Goal: Information Seeking & Learning: Check status

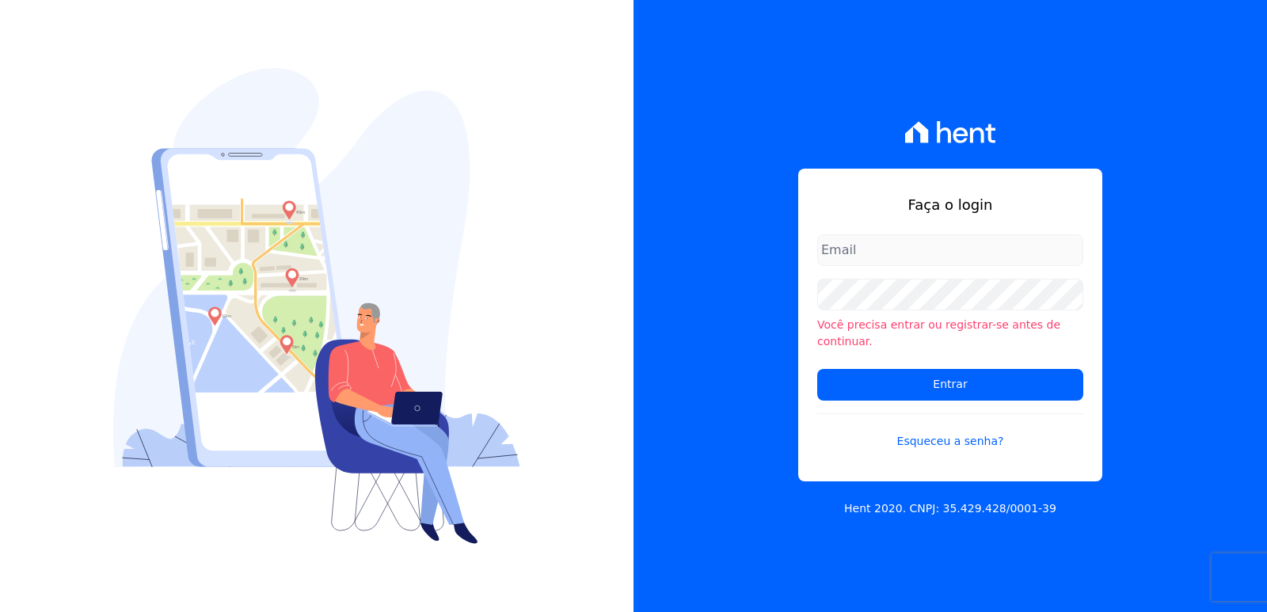
type input "[EMAIL_ADDRESS][DOMAIN_NAME]"
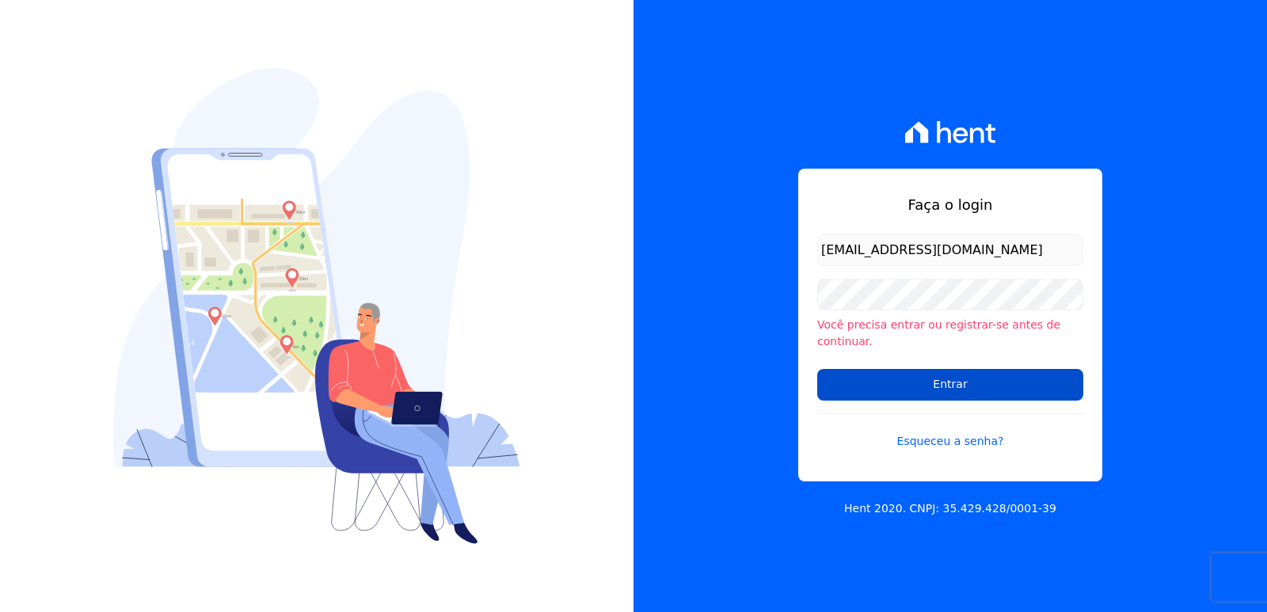
click at [818, 378] on input "Entrar" at bounding box center [950, 385] width 266 height 32
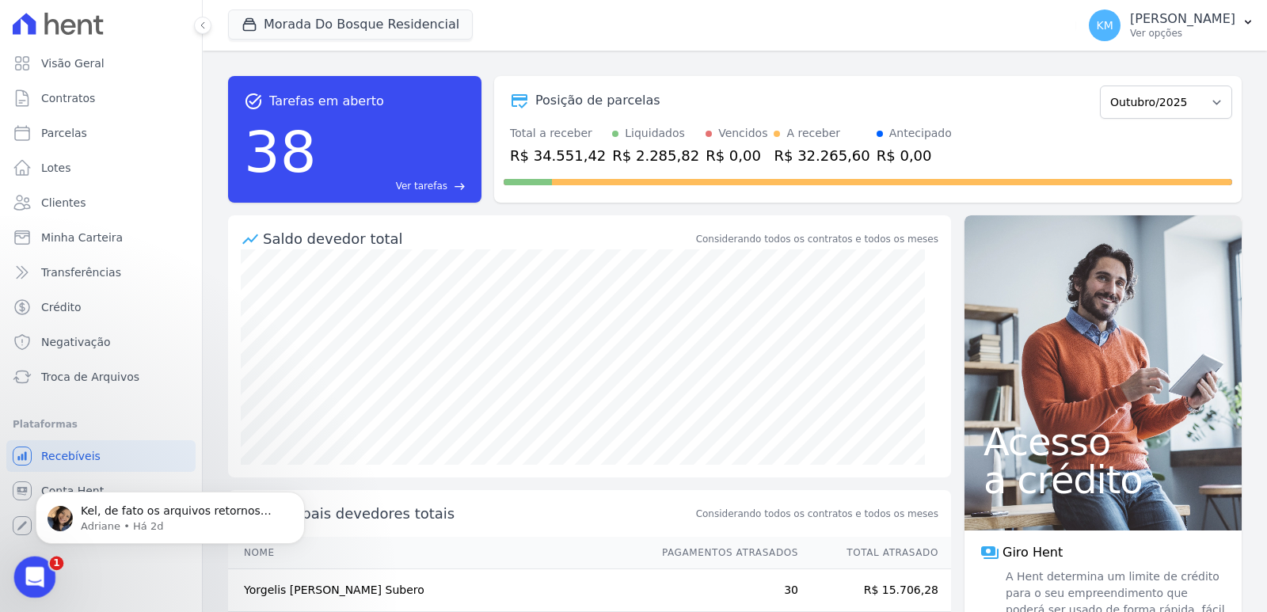
click at [50, 564] on span "1" at bounding box center [57, 564] width 14 height 14
click at [41, 561] on div "Abertura do Messenger da Intercom" at bounding box center [32, 575] width 52 height 52
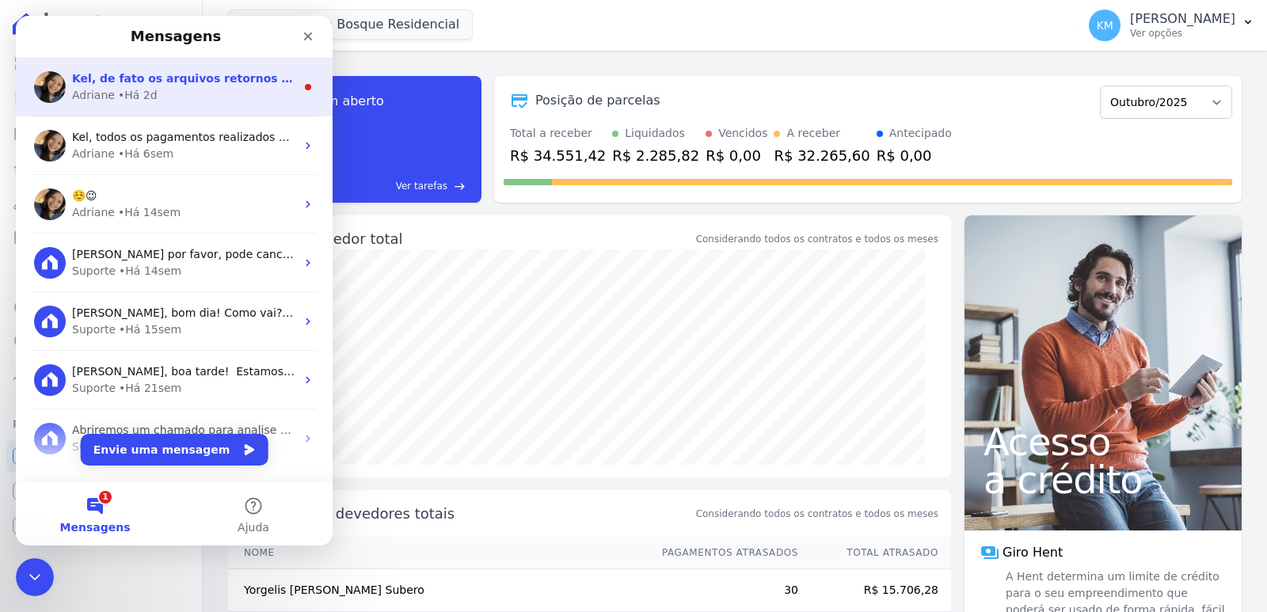
click at [142, 101] on div "• Há 2d" at bounding box center [138, 95] width 40 height 17
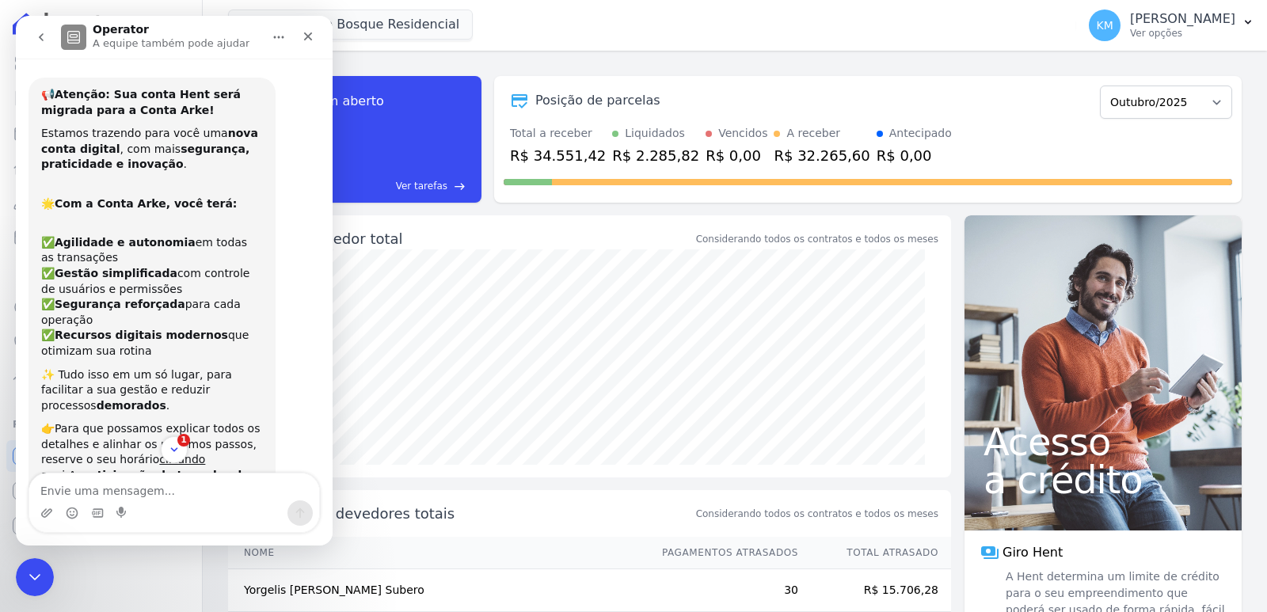
scroll to position [2, 0]
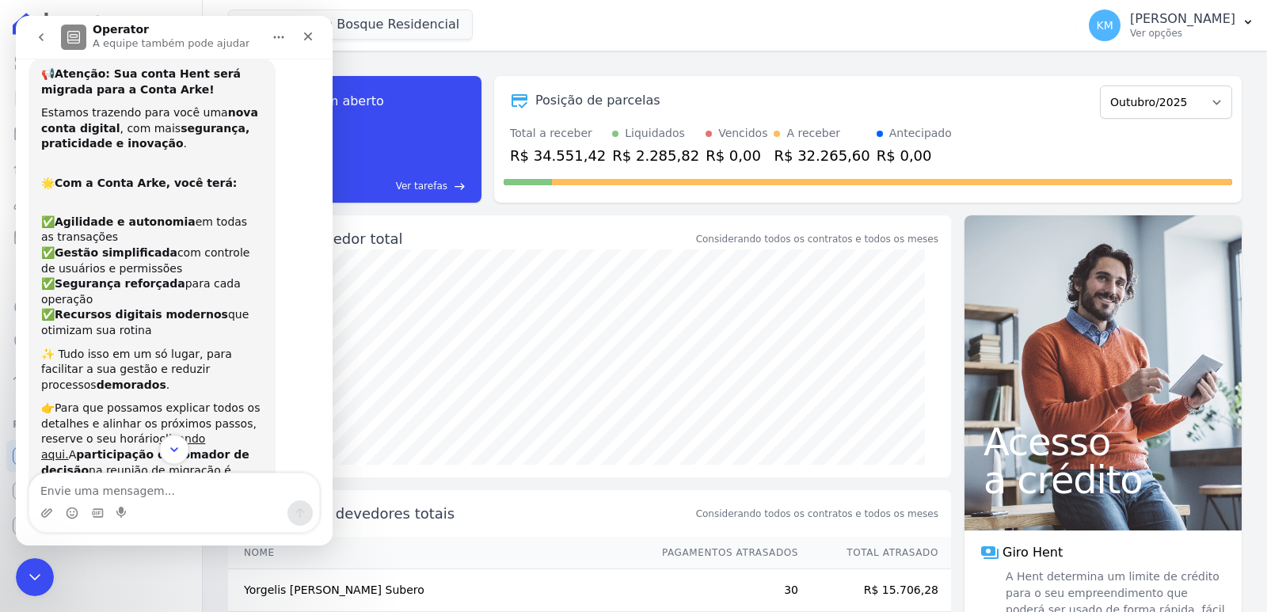
click at [168, 453] on icon "Scroll to bottom" at bounding box center [174, 450] width 14 height 14
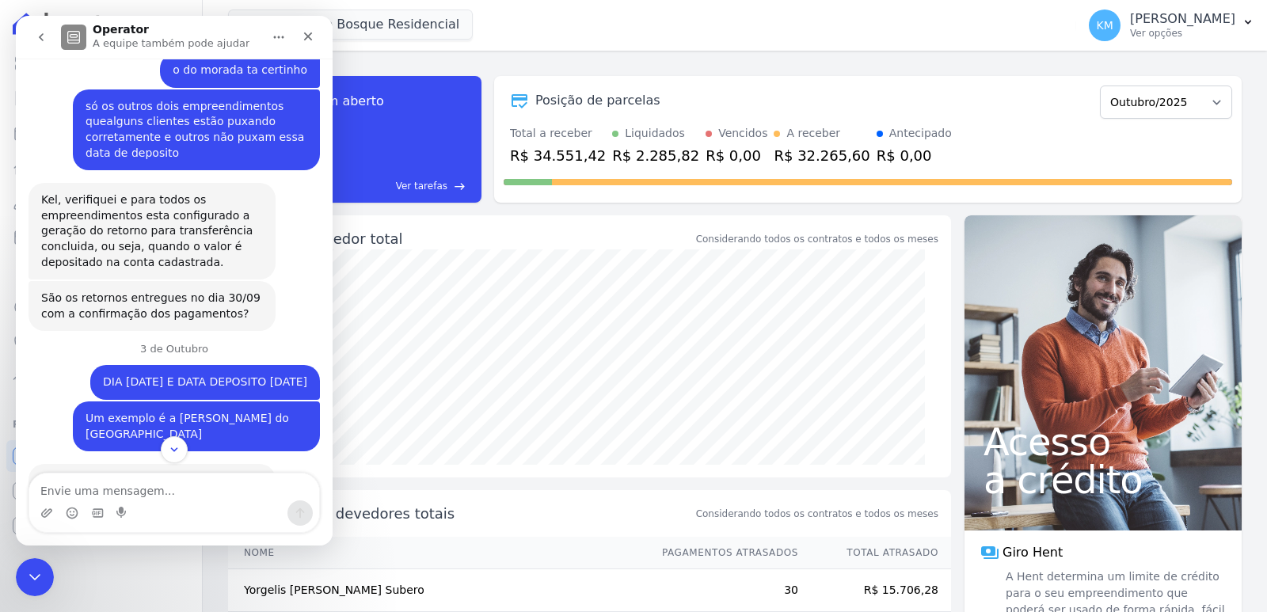
scroll to position [16138, 0]
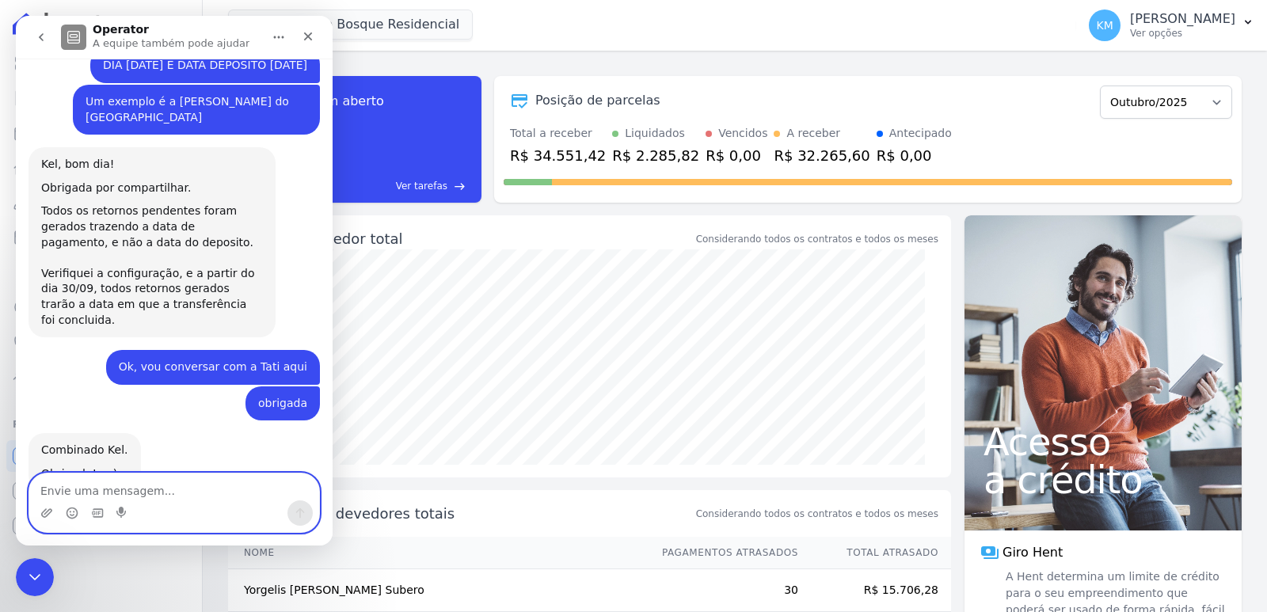
click at [94, 496] on textarea "Envie uma mensagem..." at bounding box center [174, 486] width 290 height 27
click at [93, 496] on textarea "Envie uma mensagem..." at bounding box center [174, 486] width 290 height 27
type textarea "b"
type textarea "Bom dia, perfeito"
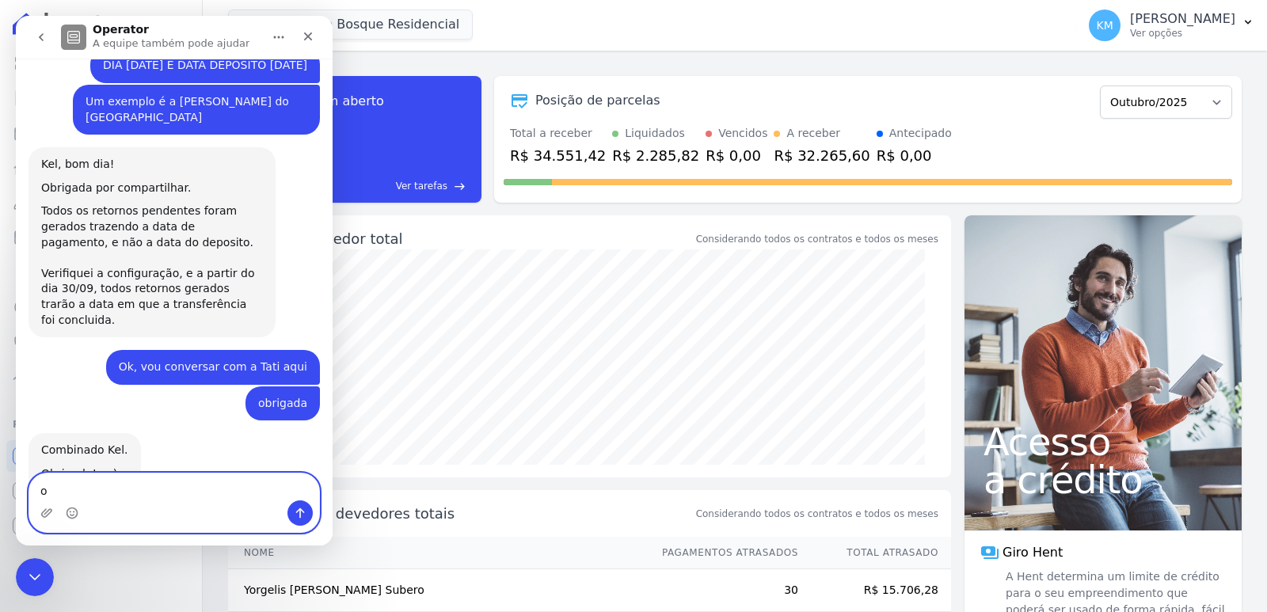
scroll to position [16206, 0]
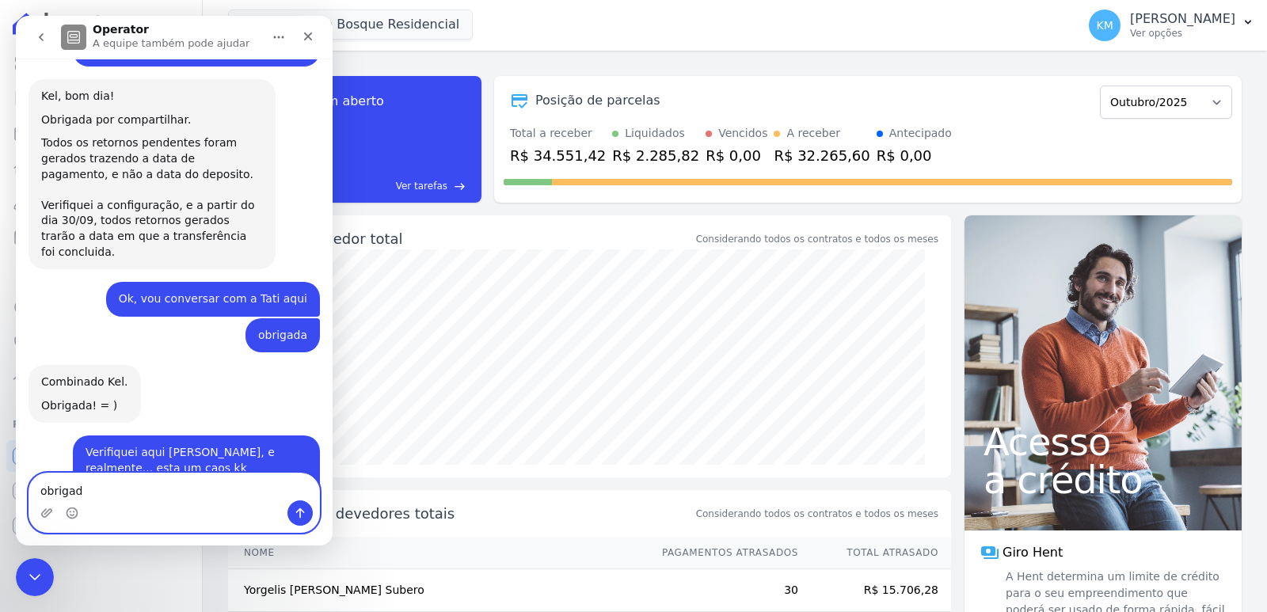
type textarea "obrigada"
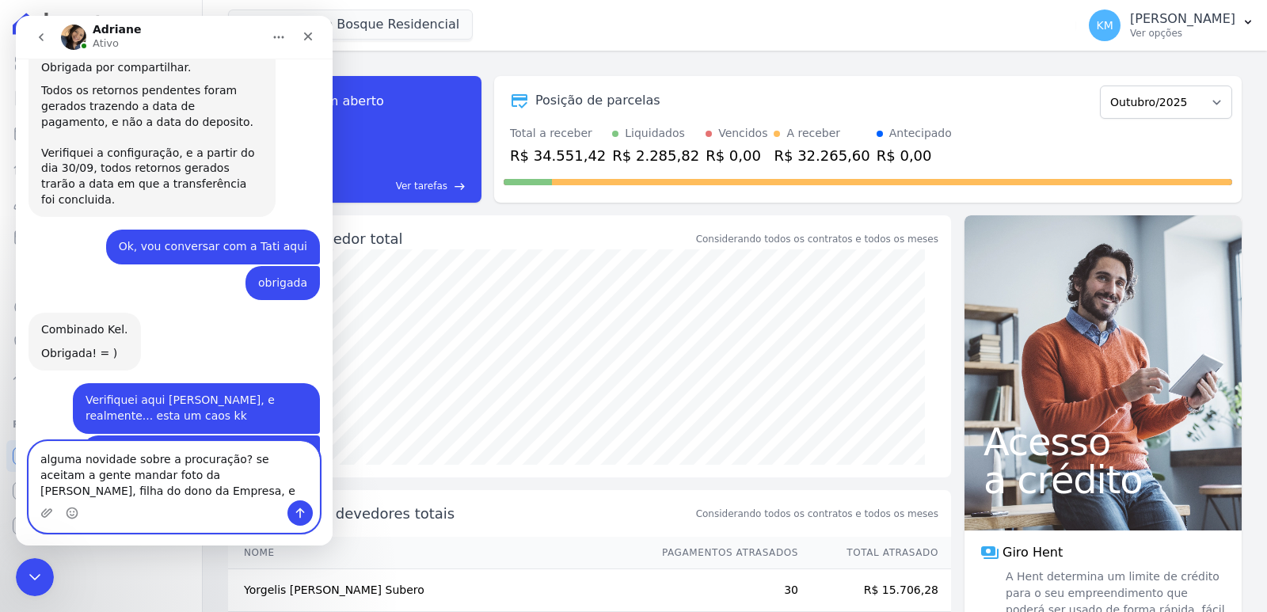
scroll to position [16274, 0]
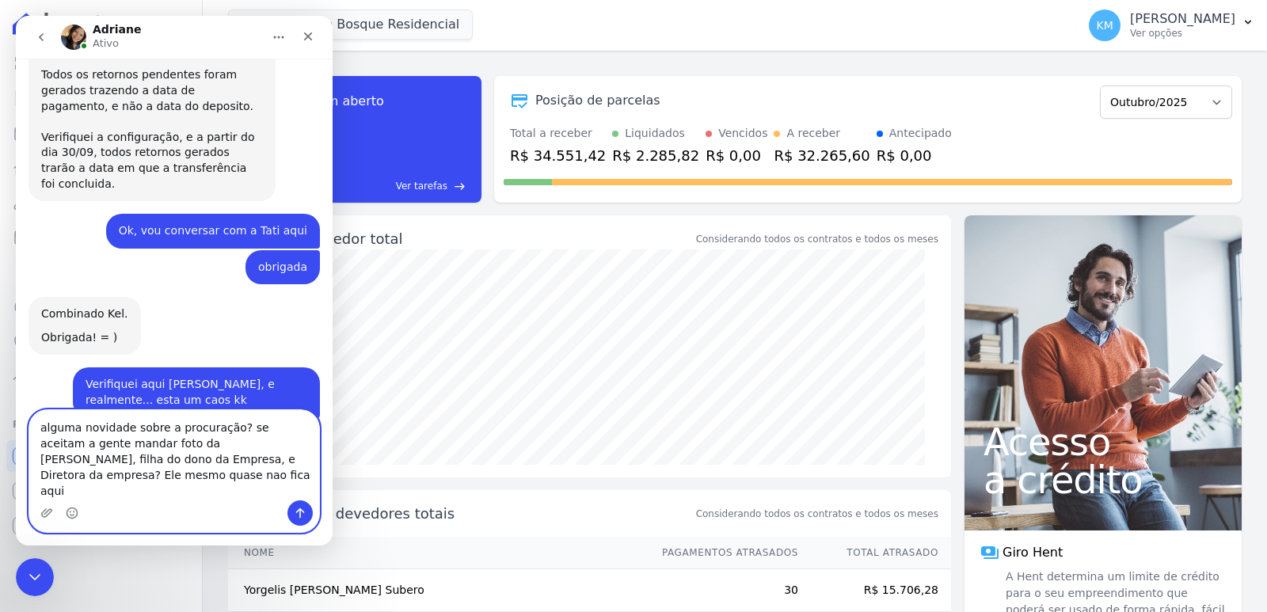
type textarea "alguma novidade sobre a procuração? se aceitam a gente mandar foto da [PERSON_N…"
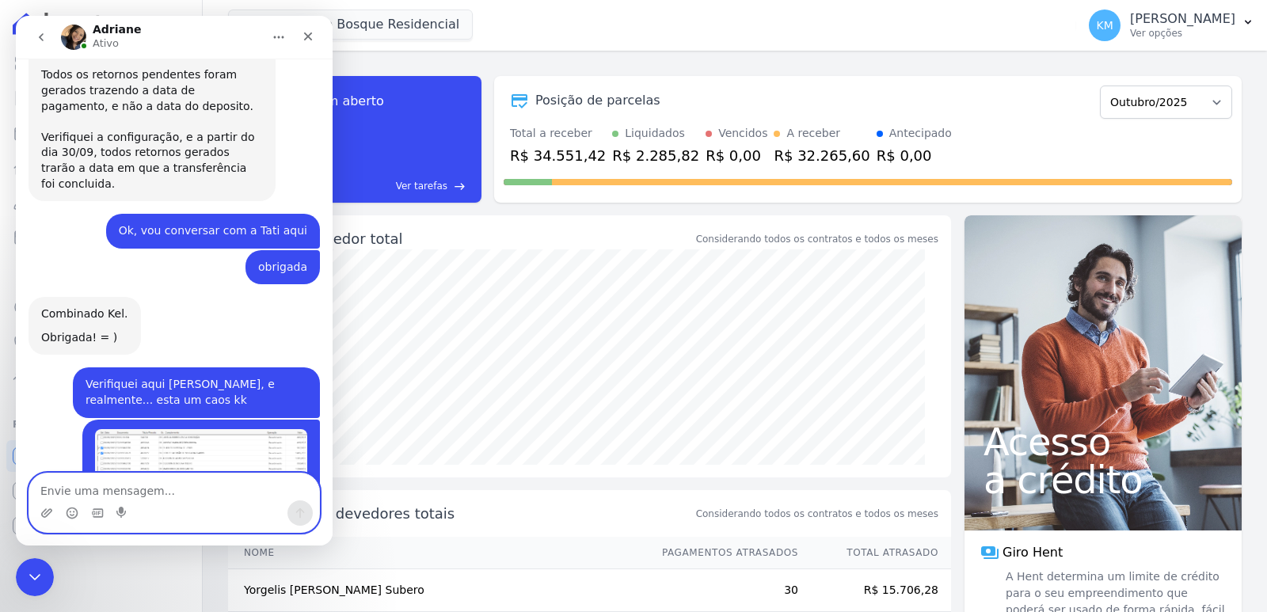
scroll to position [16325, 0]
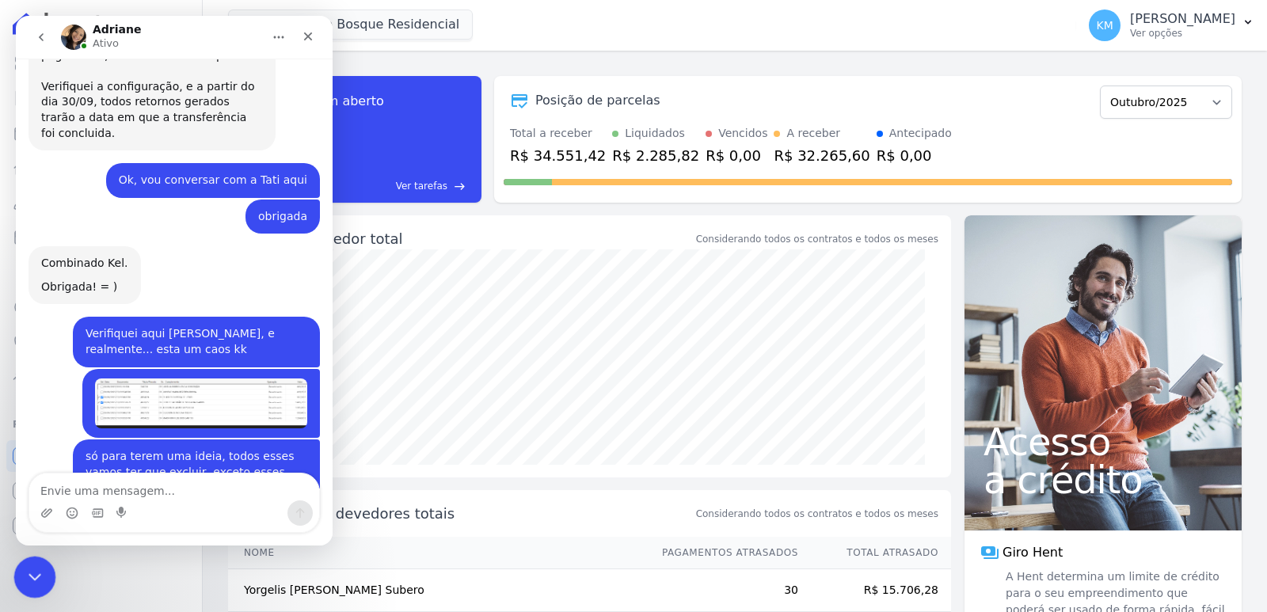
drag, startPoint x: 1241, startPoint y: 786, endPoint x: 33, endPoint y: 581, distance: 1224.6
click at [33, 582] on icon "Encerramento do Messenger da Intercom" at bounding box center [32, 574] width 19 height 19
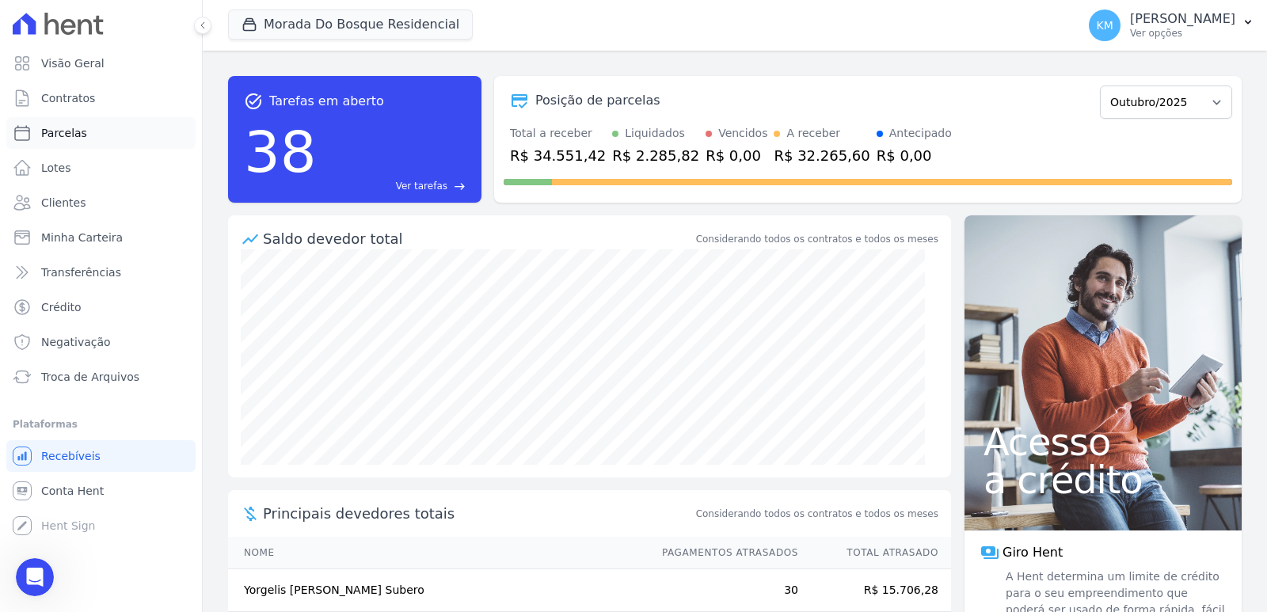
click at [83, 135] on link "Parcelas" at bounding box center [100, 133] width 189 height 32
select select
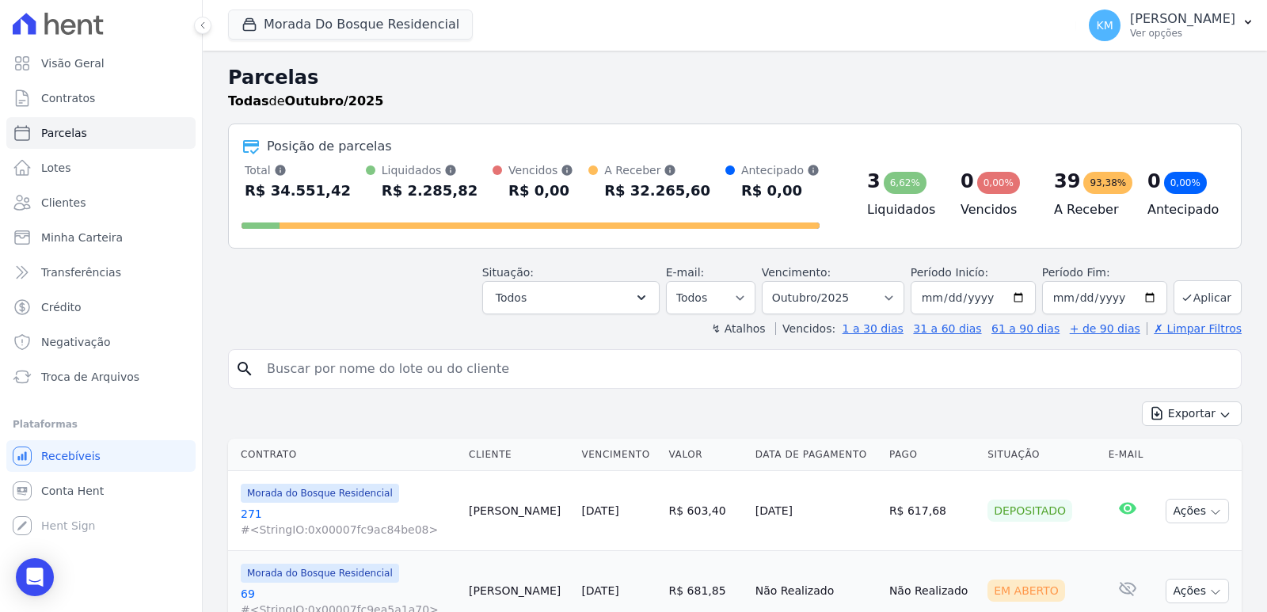
click at [363, 370] on input "search" at bounding box center [745, 369] width 977 height 32
type input "adesewa"
select select
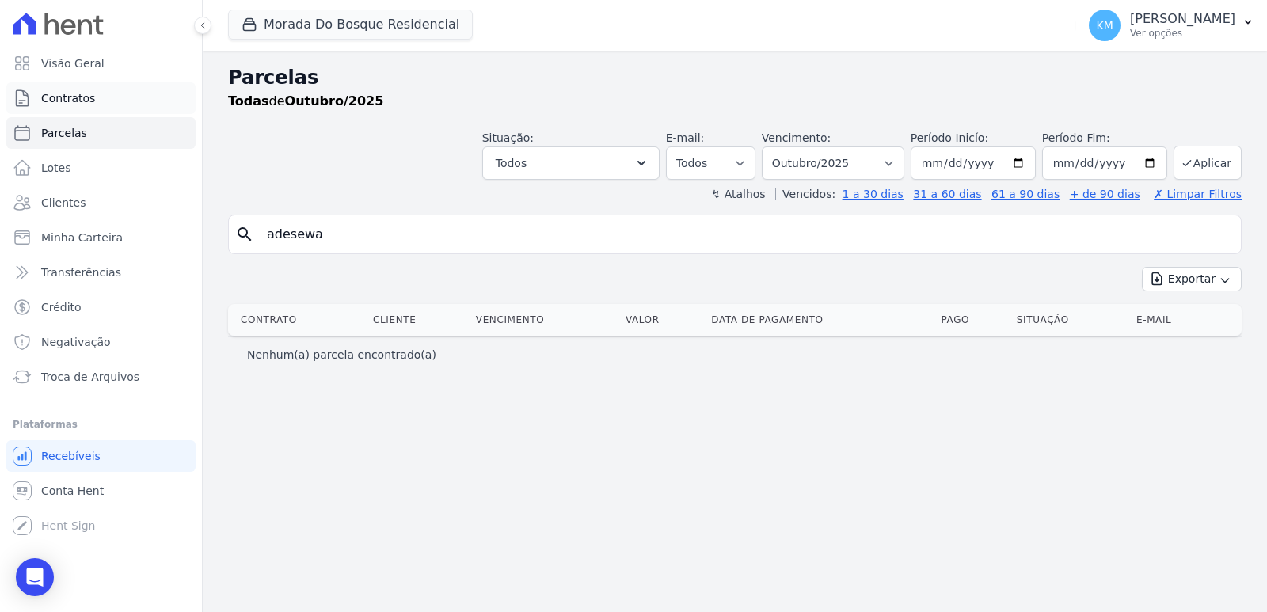
click at [70, 109] on link "Contratos" at bounding box center [100, 98] width 189 height 32
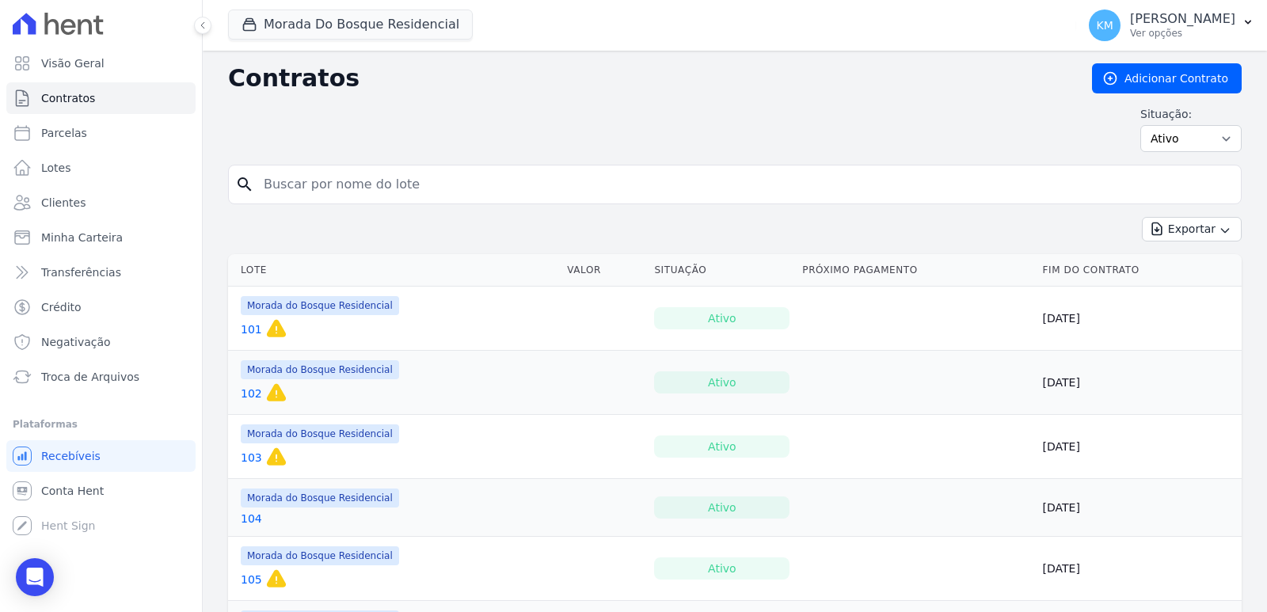
click at [306, 182] on input "search" at bounding box center [744, 185] width 980 height 32
type input "49"
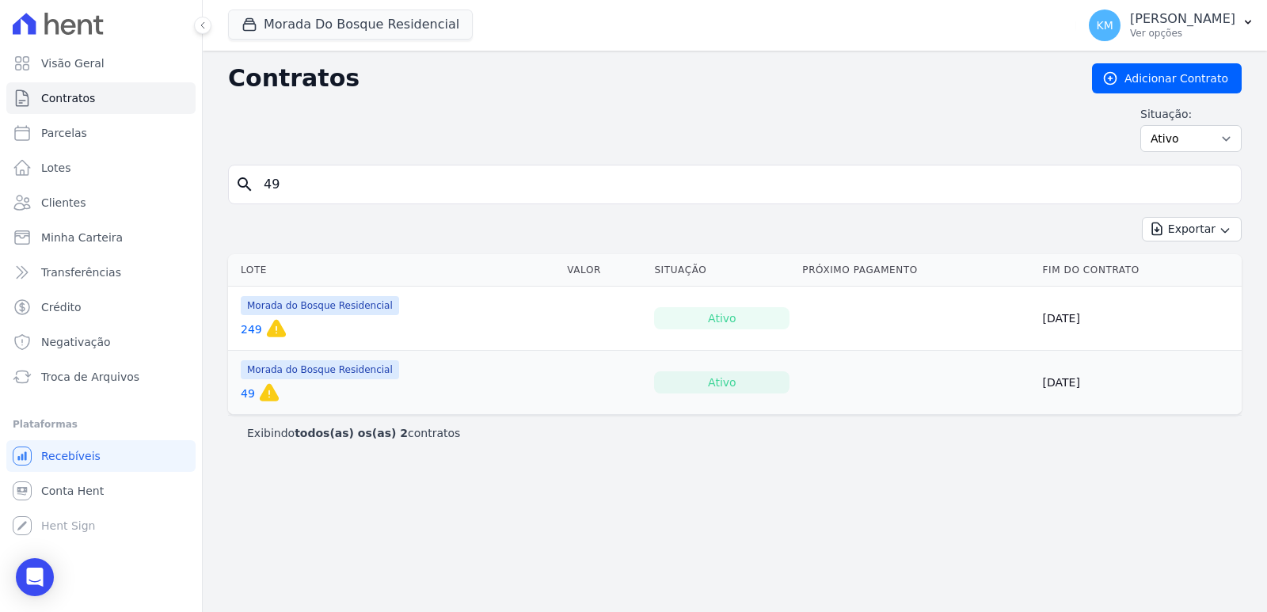
click at [244, 392] on link "49" at bounding box center [248, 394] width 14 height 16
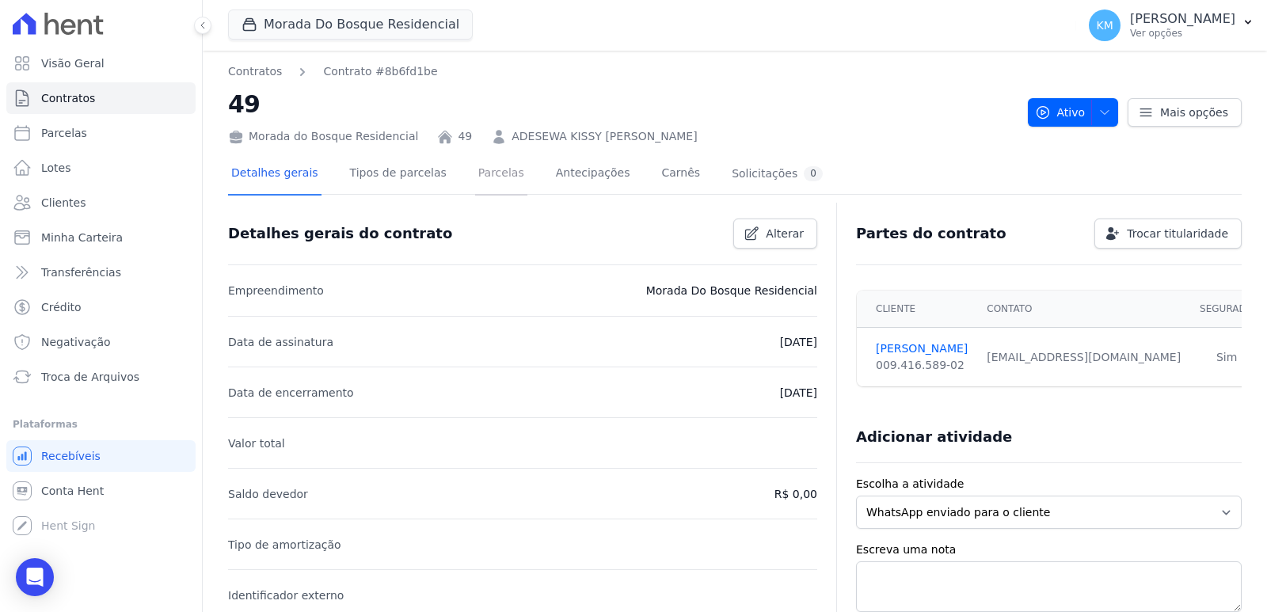
click at [475, 181] on link "Parcelas" at bounding box center [501, 175] width 52 height 42
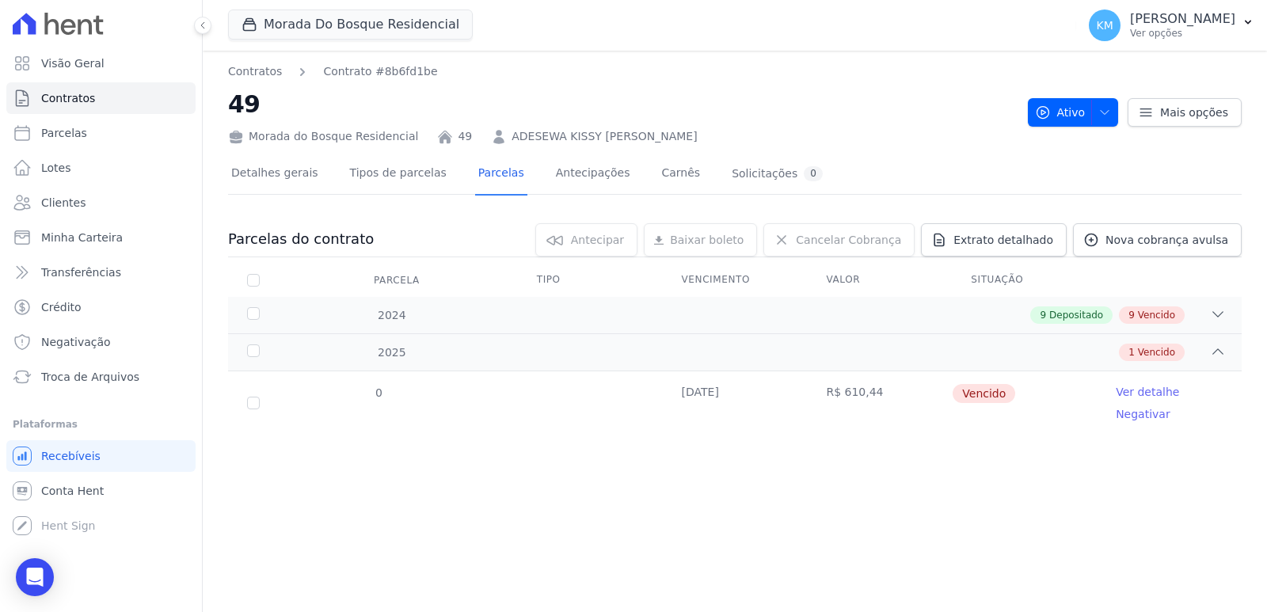
click at [1143, 389] on link "Ver detalhe" at bounding box center [1146, 392] width 63 height 16
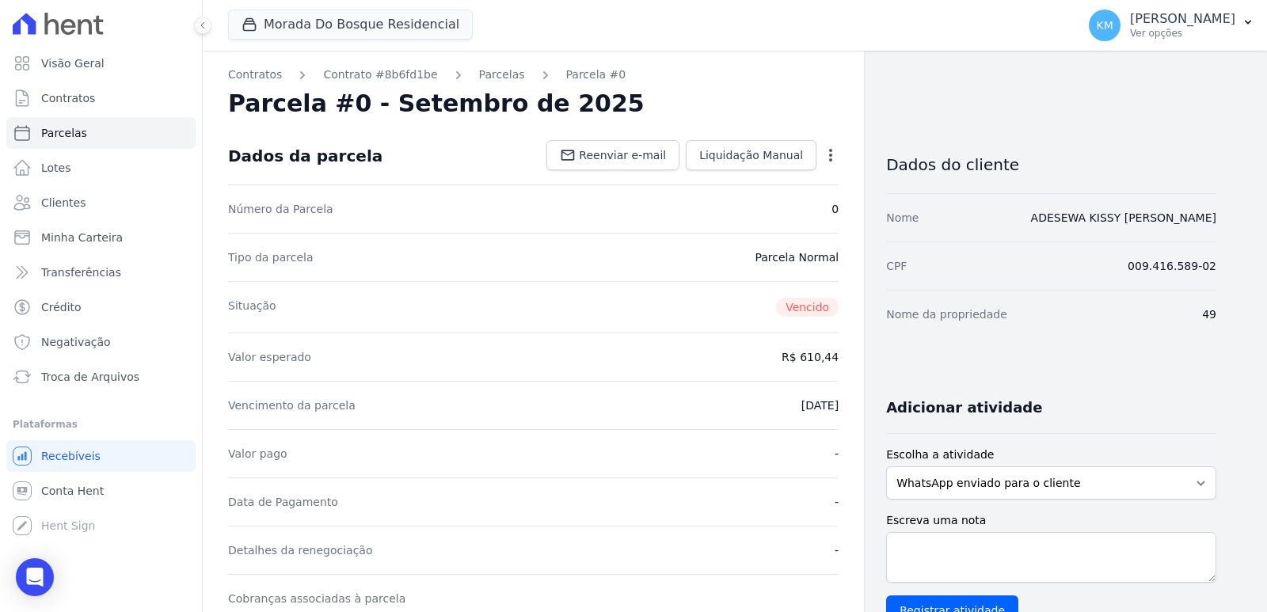
click at [828, 158] on icon "button" at bounding box center [831, 155] width 16 height 16
click at [828, 81] on nav "Contratos Contrato #8b6fd1be [GEOGRAPHIC_DATA] Parcela #0" at bounding box center [533, 74] width 610 height 17
click at [462, 152] on div "Dados da parcela Reenviar e-mail Liquidação Manual Liquidação Manual Data de Pa…" at bounding box center [533, 155] width 610 height 57
